Goal: Task Accomplishment & Management: Manage account settings

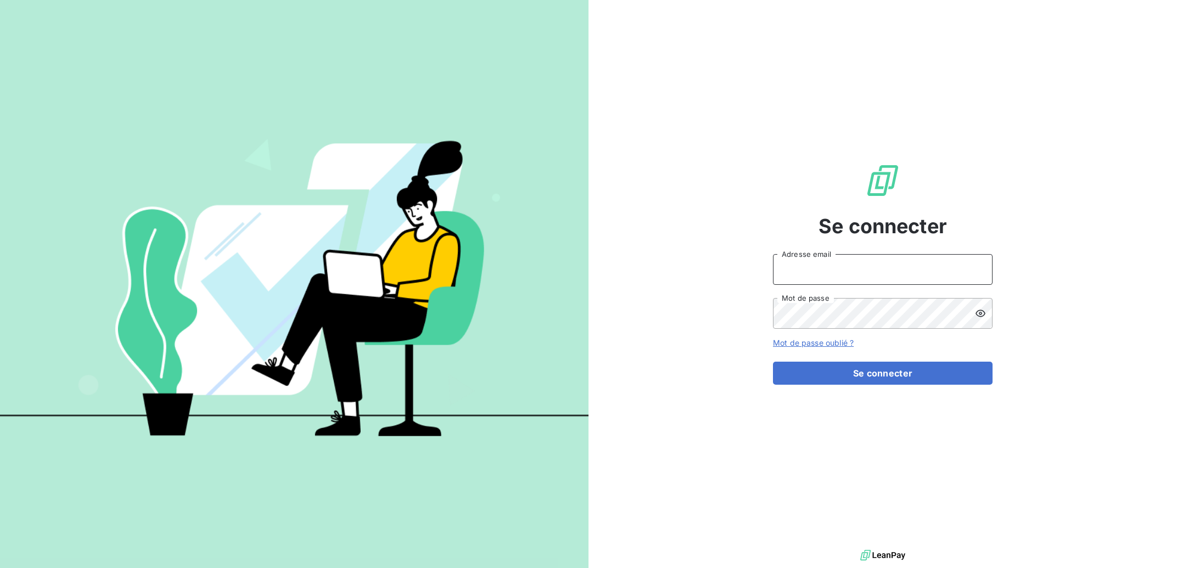
click at [846, 268] on input "Adresse email" at bounding box center [883, 269] width 220 height 31
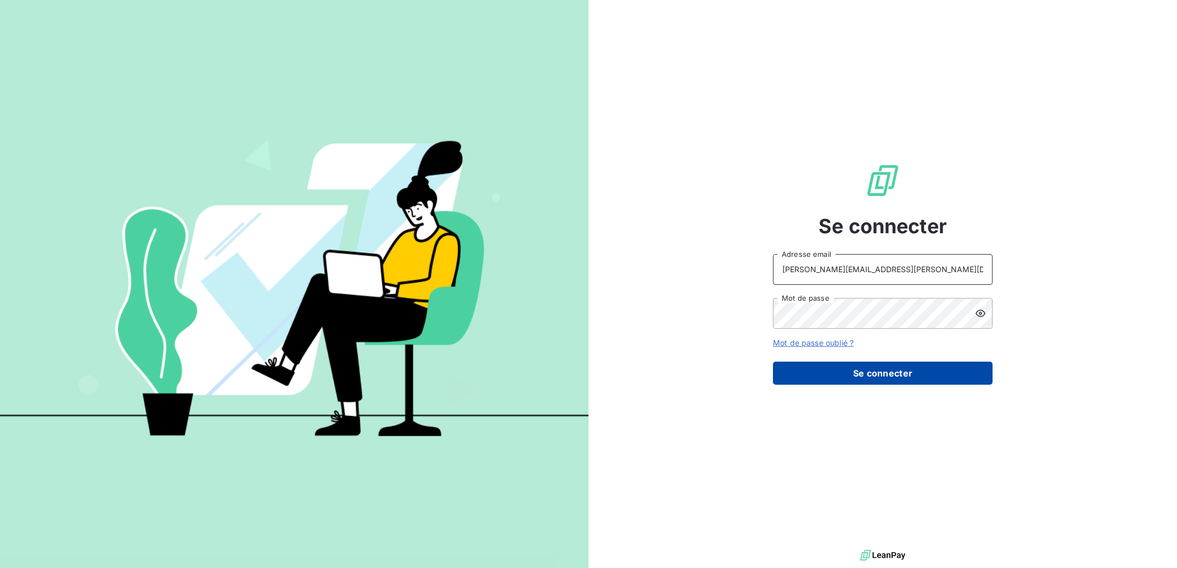
type input "[PERSON_NAME][EMAIL_ADDRESS][PERSON_NAME][DOMAIN_NAME]"
click at [840, 377] on button "Se connecter" at bounding box center [883, 373] width 220 height 23
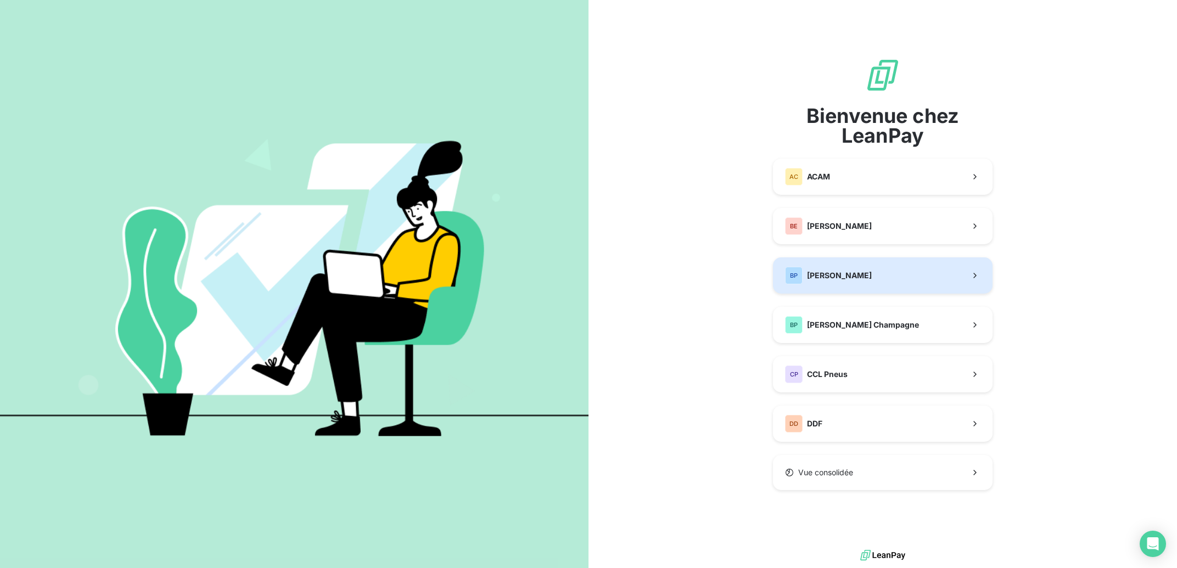
click at [865, 283] on button "[PERSON_NAME]" at bounding box center [883, 275] width 220 height 36
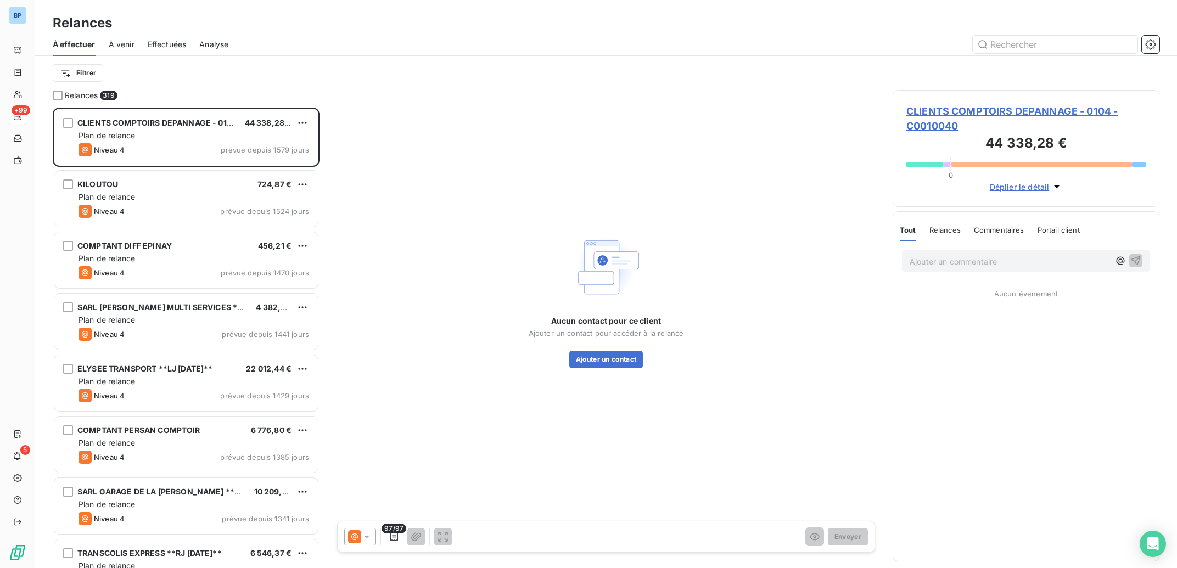
scroll to position [449, 256]
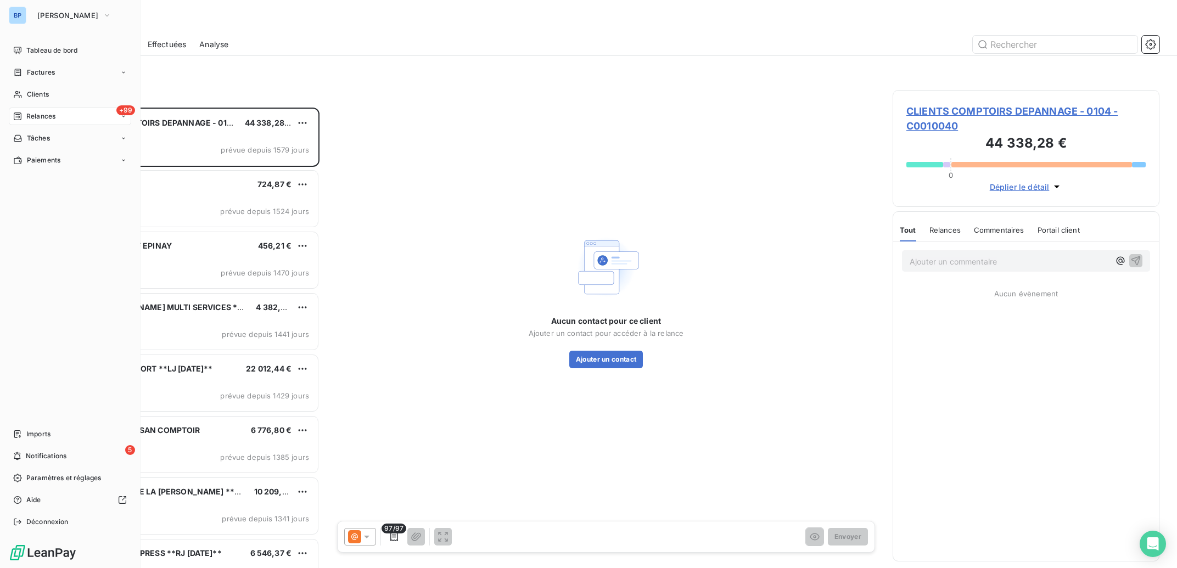
click at [56, 42] on div "[PERSON_NAME] Tableau de bord Factures Clients +99 Relances Tâches Paiements Im…" at bounding box center [70, 284] width 140 height 568
click at [57, 48] on span "Tableau de bord" at bounding box center [51, 51] width 51 height 10
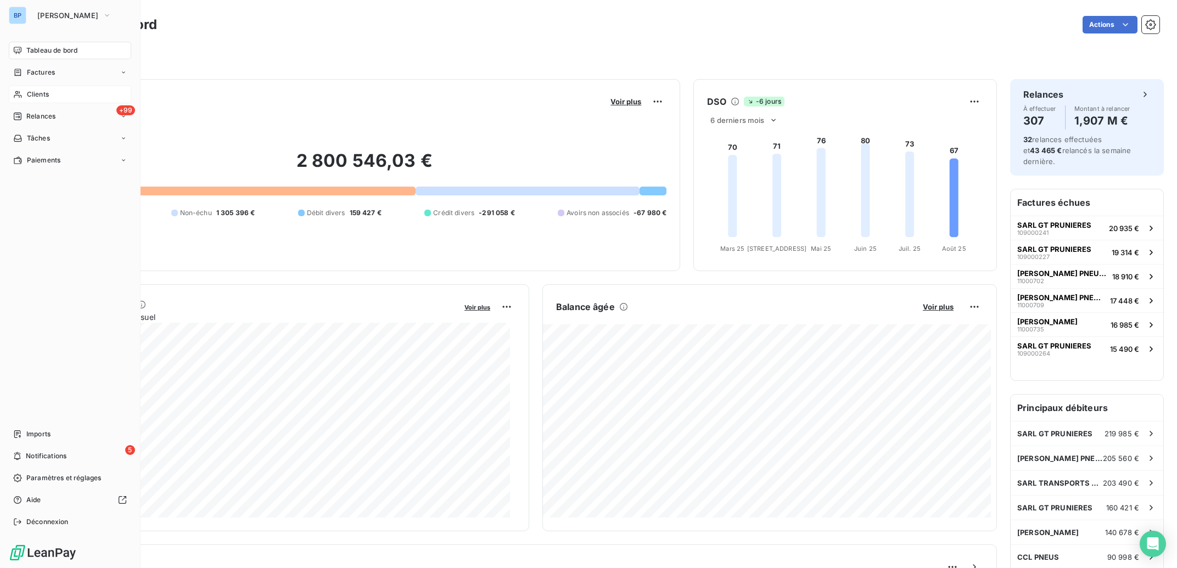
click at [38, 96] on span "Clients" at bounding box center [38, 94] width 22 height 10
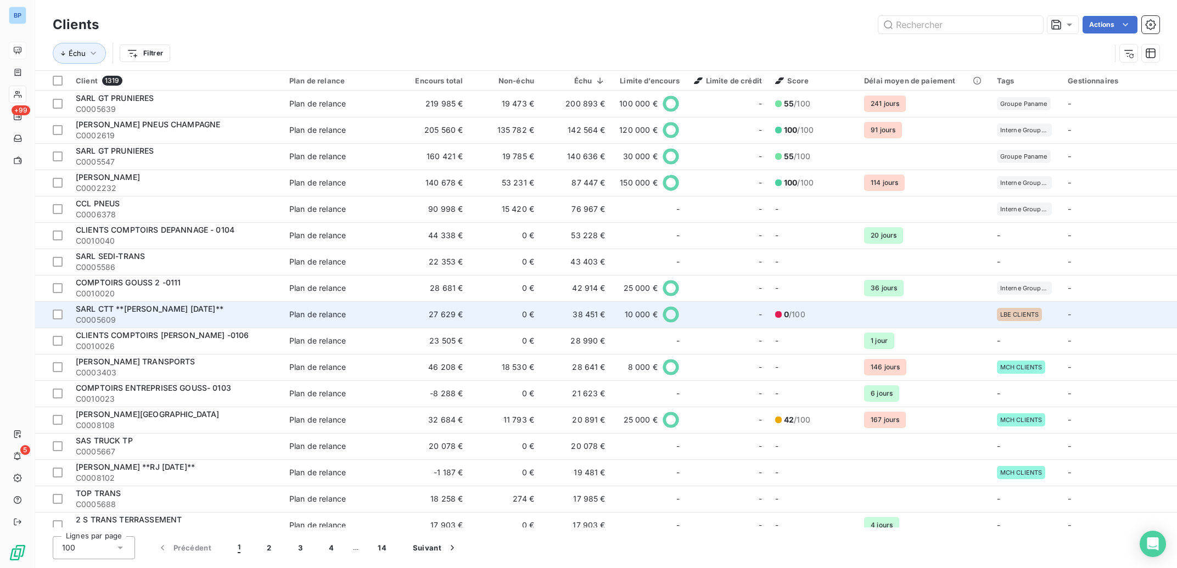
click at [1064, 314] on td "-" at bounding box center [1119, 314] width 116 height 26
